Goal: Check status: Check status

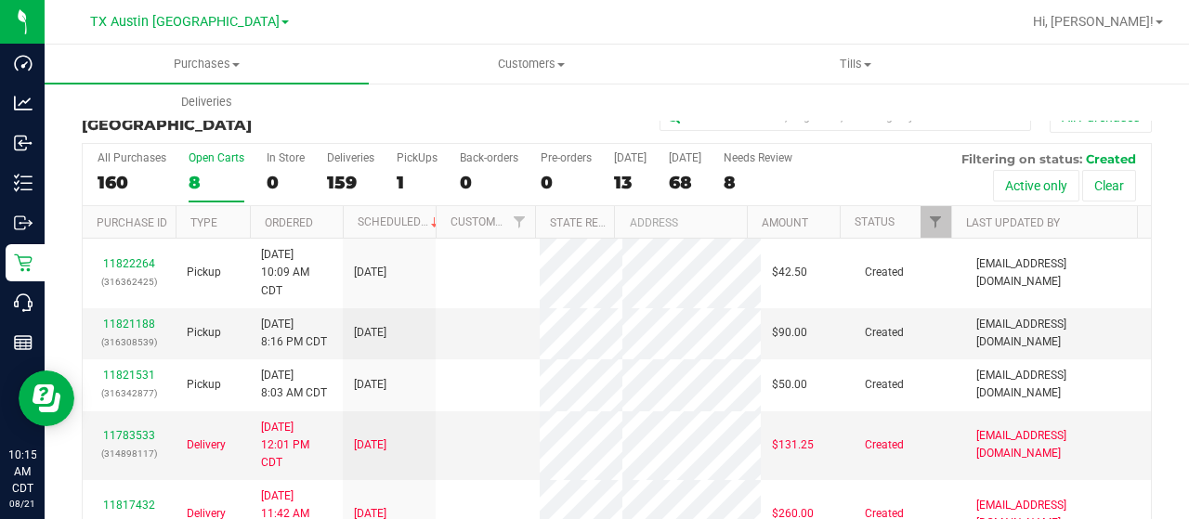
scroll to position [45, 0]
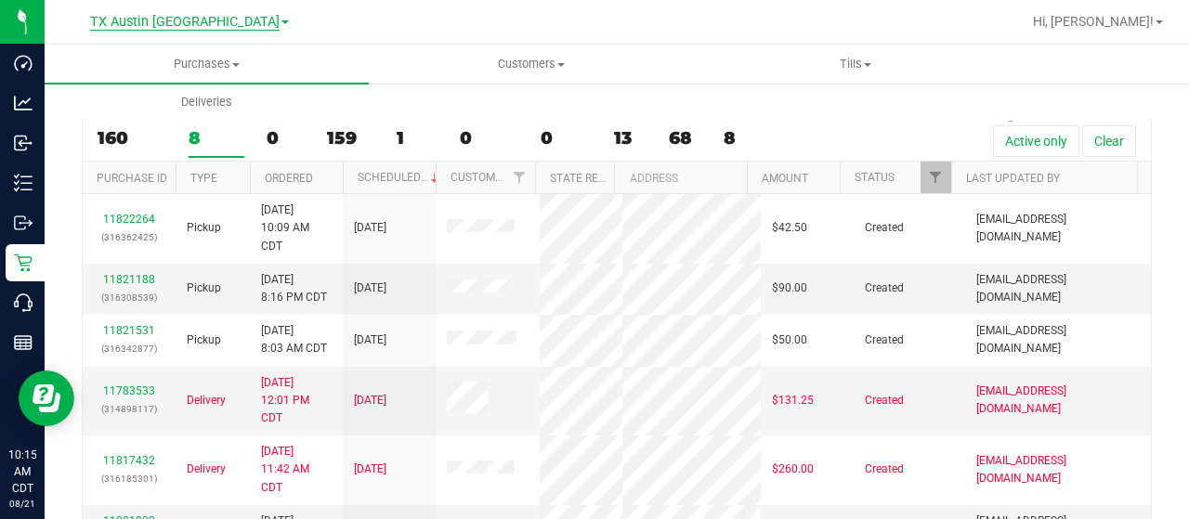
click at [202, 26] on span "TX Austin [GEOGRAPHIC_DATA]" at bounding box center [184, 22] width 189 height 17
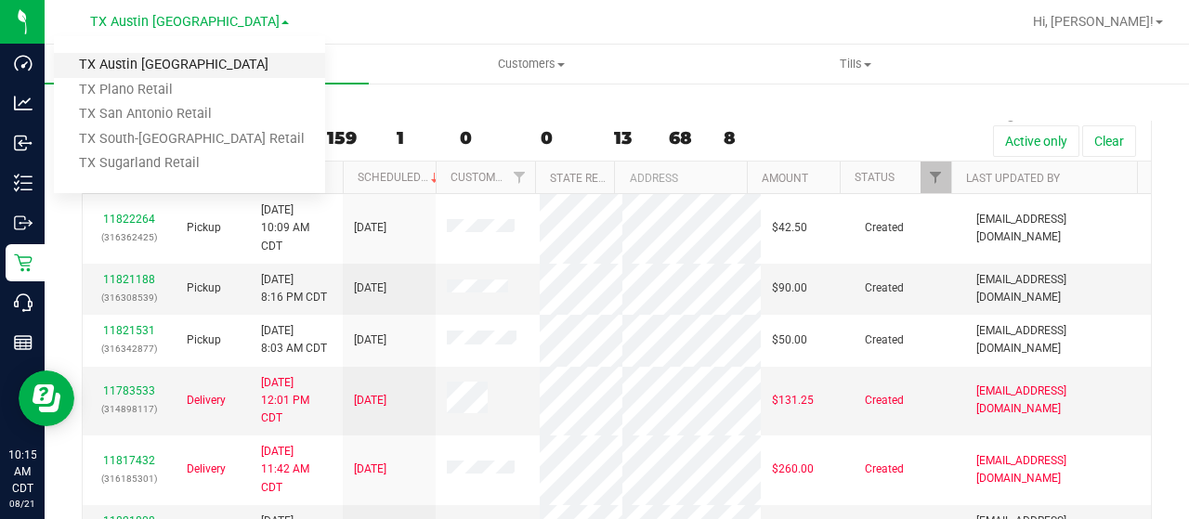
click at [139, 60] on link "TX Austin [GEOGRAPHIC_DATA]" at bounding box center [189, 65] width 271 height 25
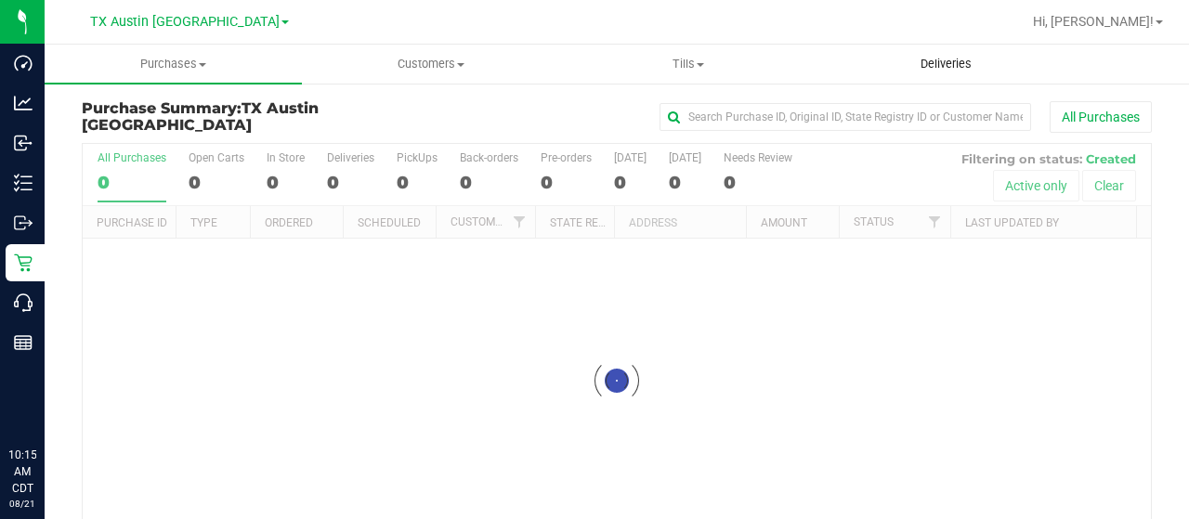
click at [934, 68] on span "Deliveries" at bounding box center [945, 64] width 101 height 17
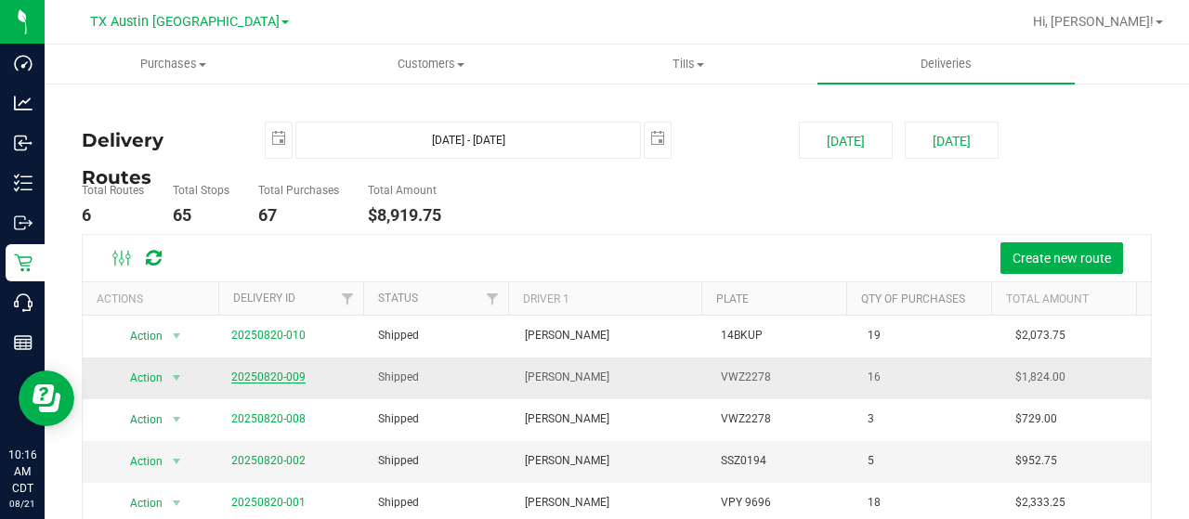
click at [273, 372] on link "20250820-009" at bounding box center [268, 377] width 74 height 13
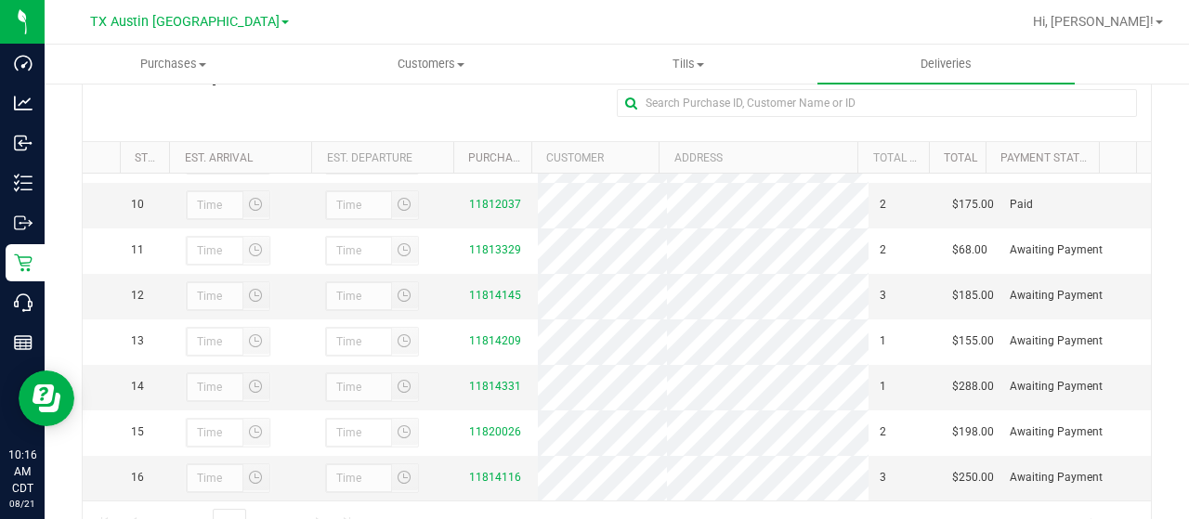
scroll to position [420, 0]
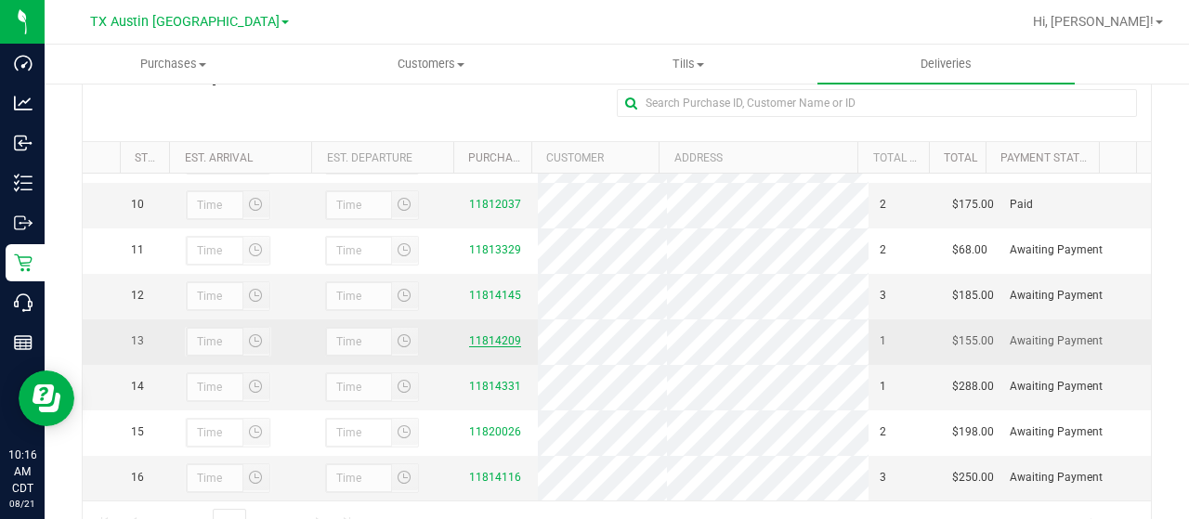
click at [479, 347] on link "11814209" at bounding box center [495, 340] width 52 height 13
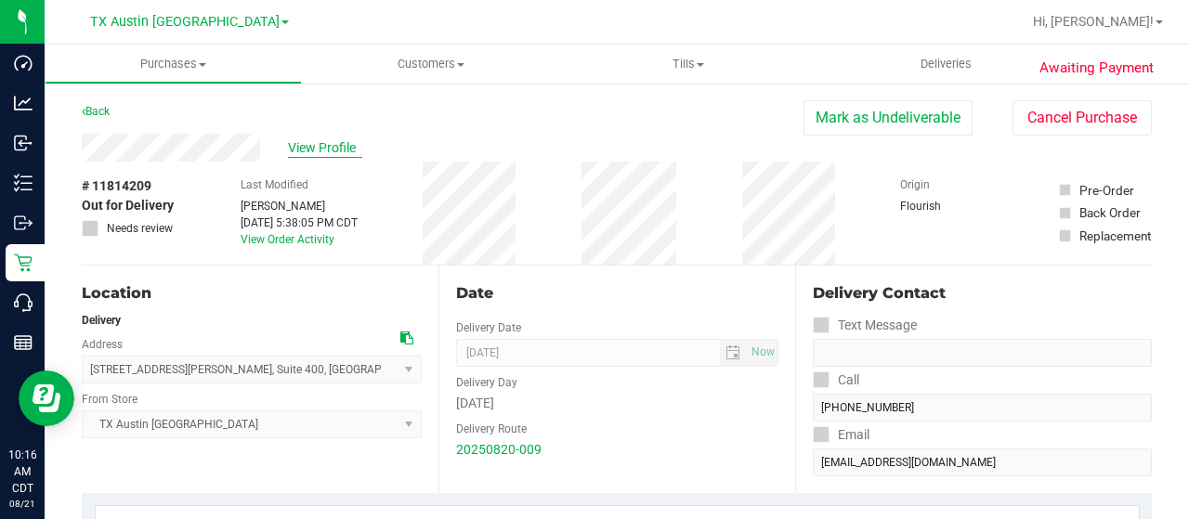
click at [305, 151] on span "View Profile" at bounding box center [325, 148] width 74 height 20
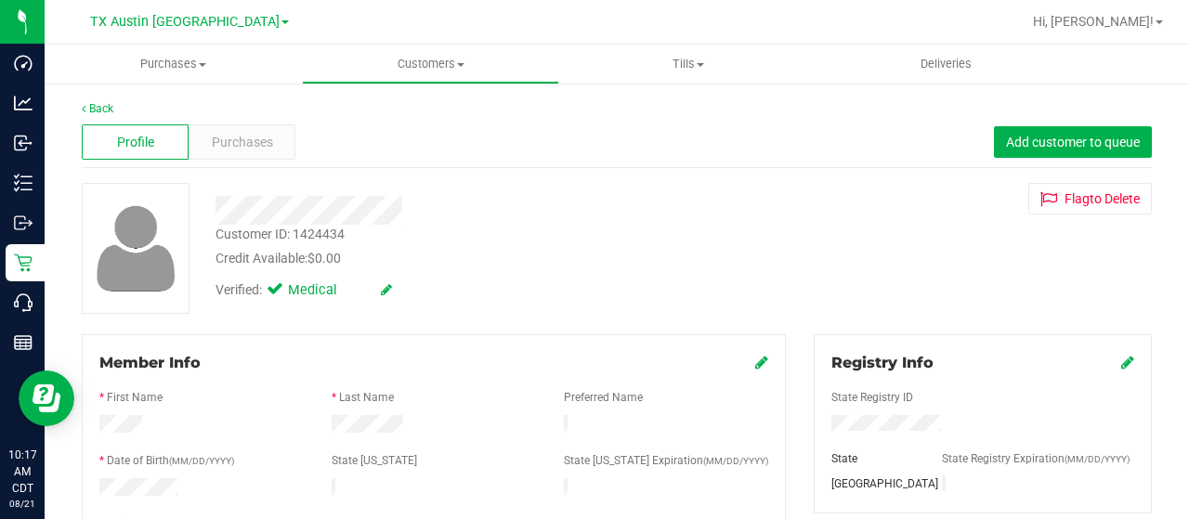
click at [293, 211] on div at bounding box center [476, 210] width 549 height 29
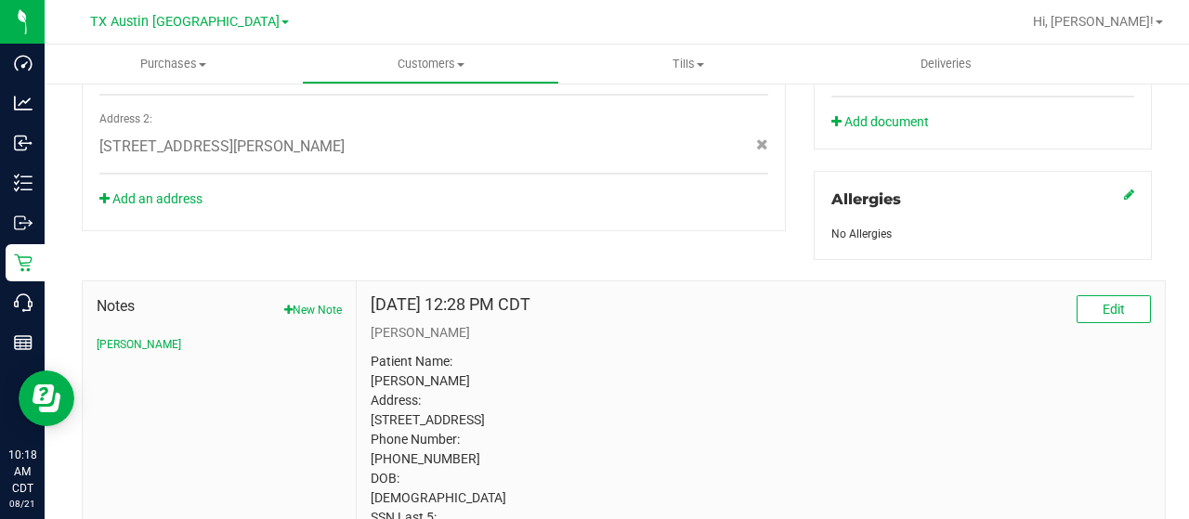
scroll to position [868, 0]
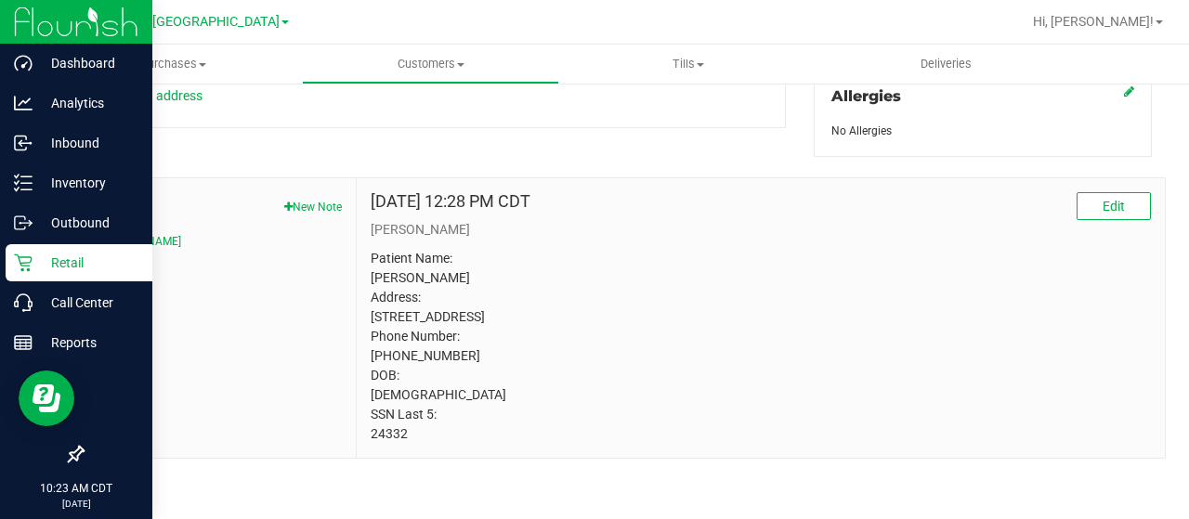
click at [29, 270] on icon at bounding box center [23, 263] width 18 height 18
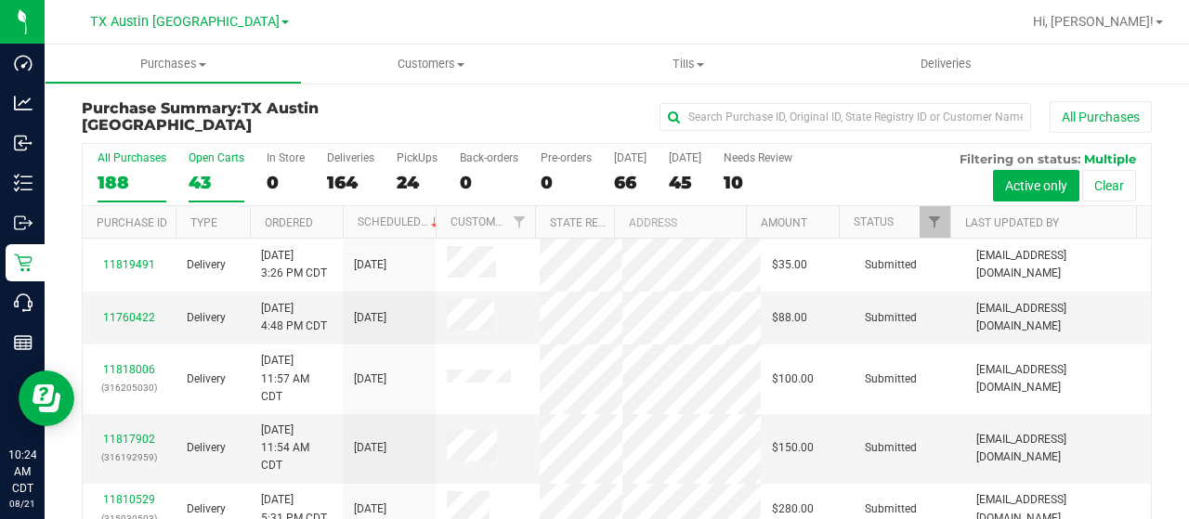
click at [198, 180] on div "43" at bounding box center [217, 182] width 56 height 21
click at [0, 0] on input "Open Carts 43" at bounding box center [0, 0] width 0 height 0
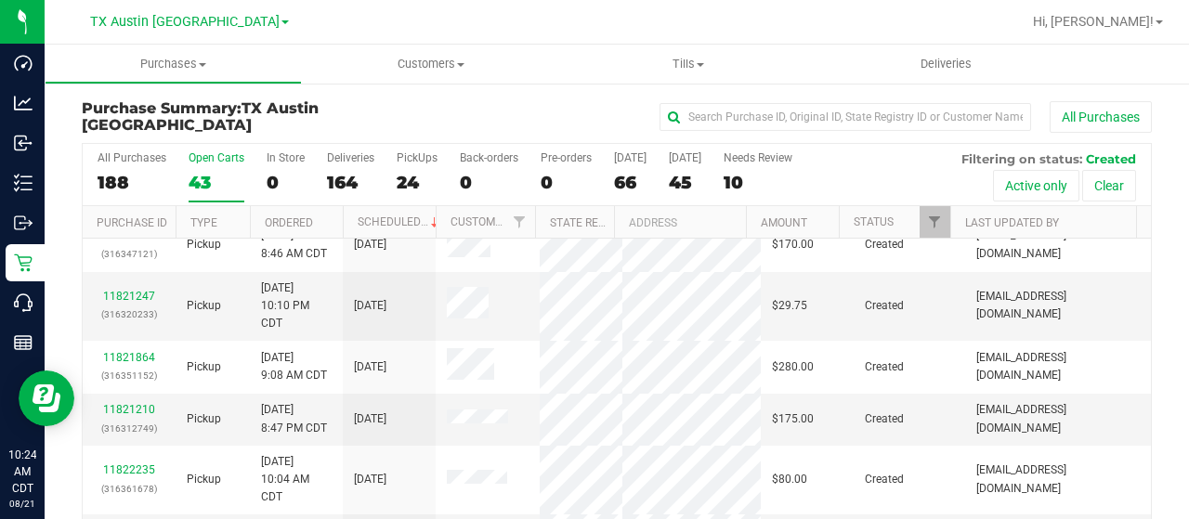
scroll to position [106, 0]
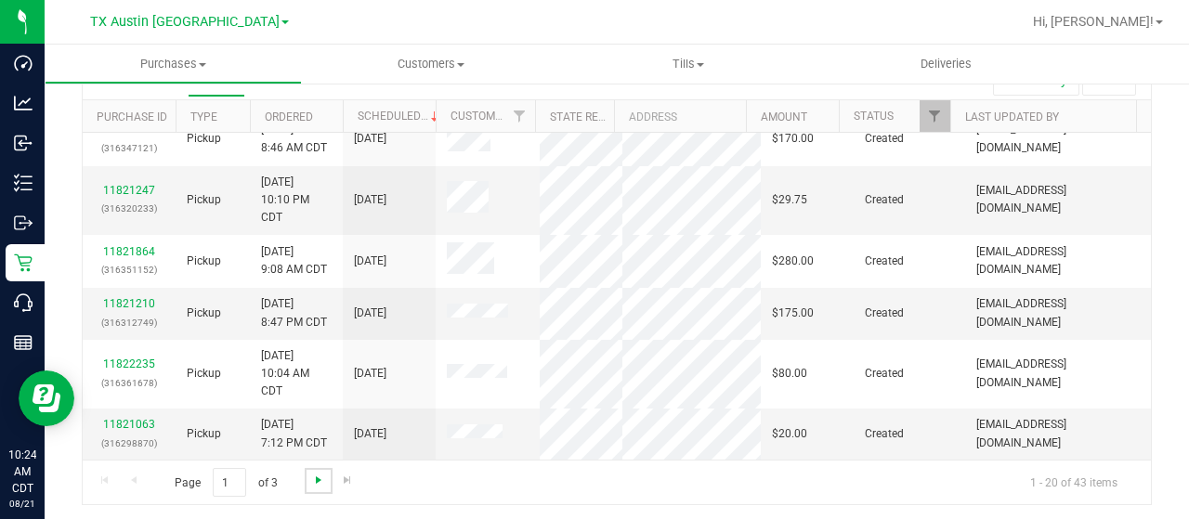
click at [311, 478] on span "Go to the next page" at bounding box center [318, 480] width 15 height 15
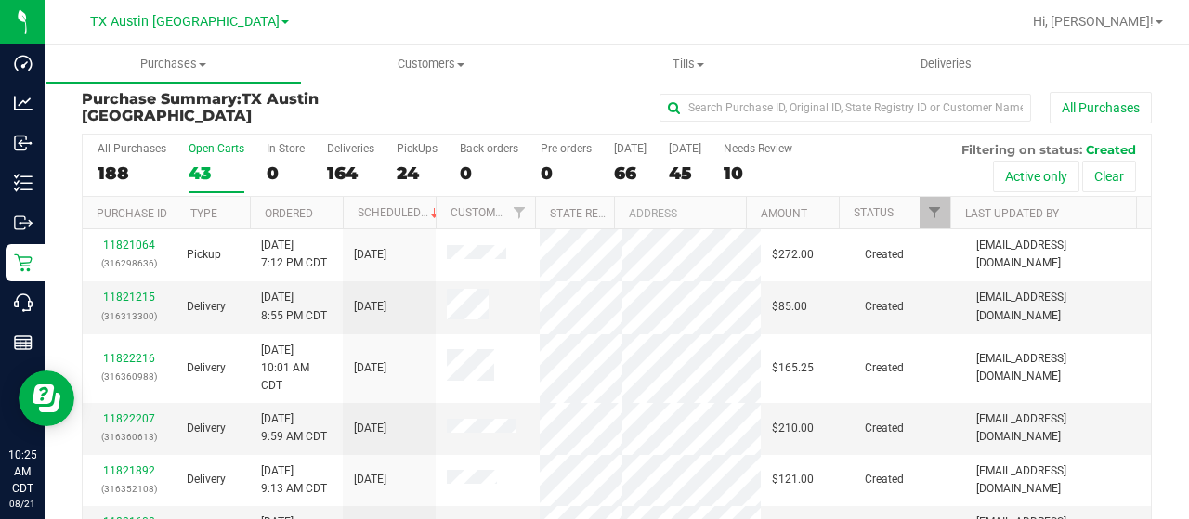
scroll to position [0, 0]
